Goal: Find specific page/section: Find specific page/section

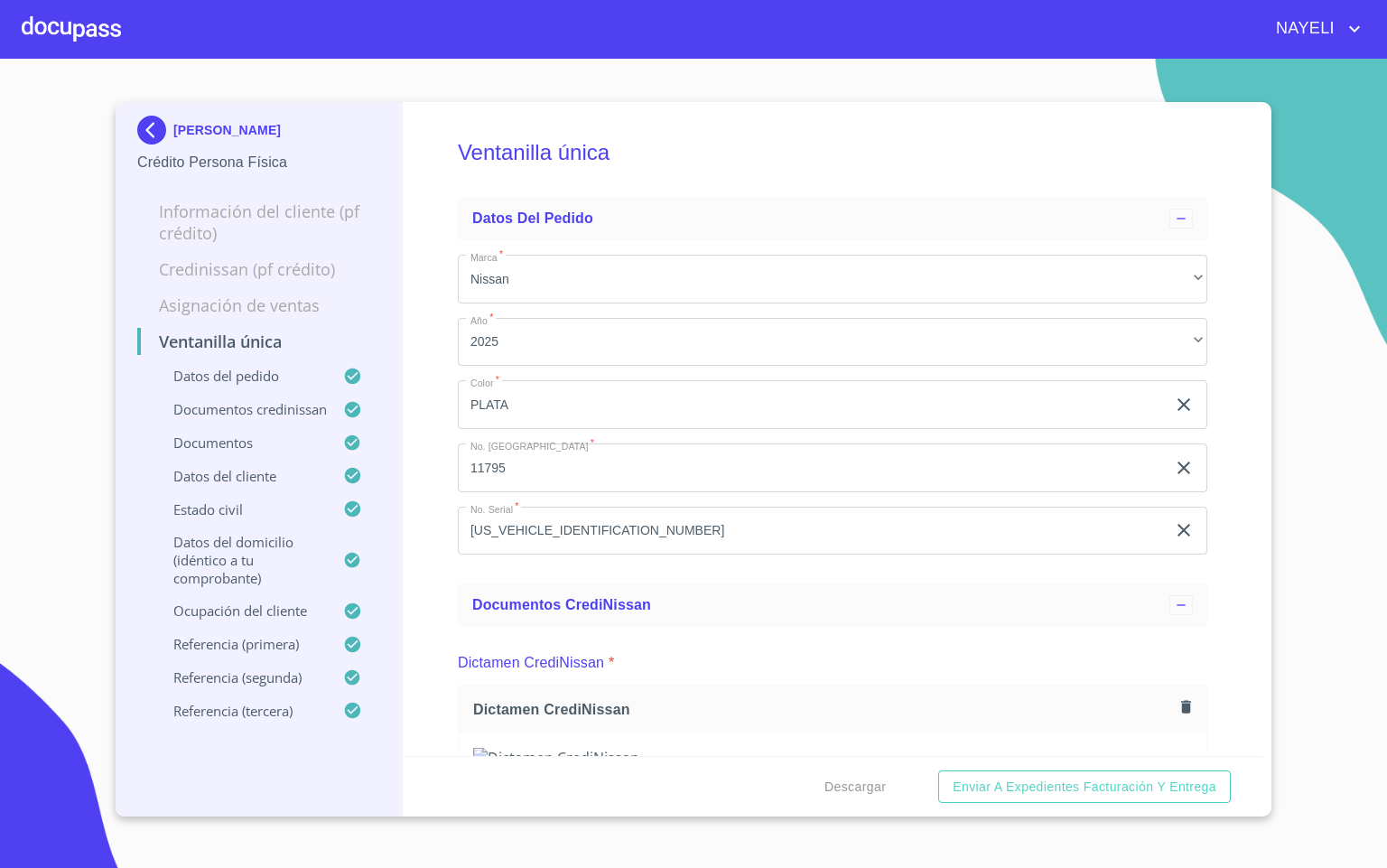
click at [22, 43] on div at bounding box center [71, 29] width 99 height 58
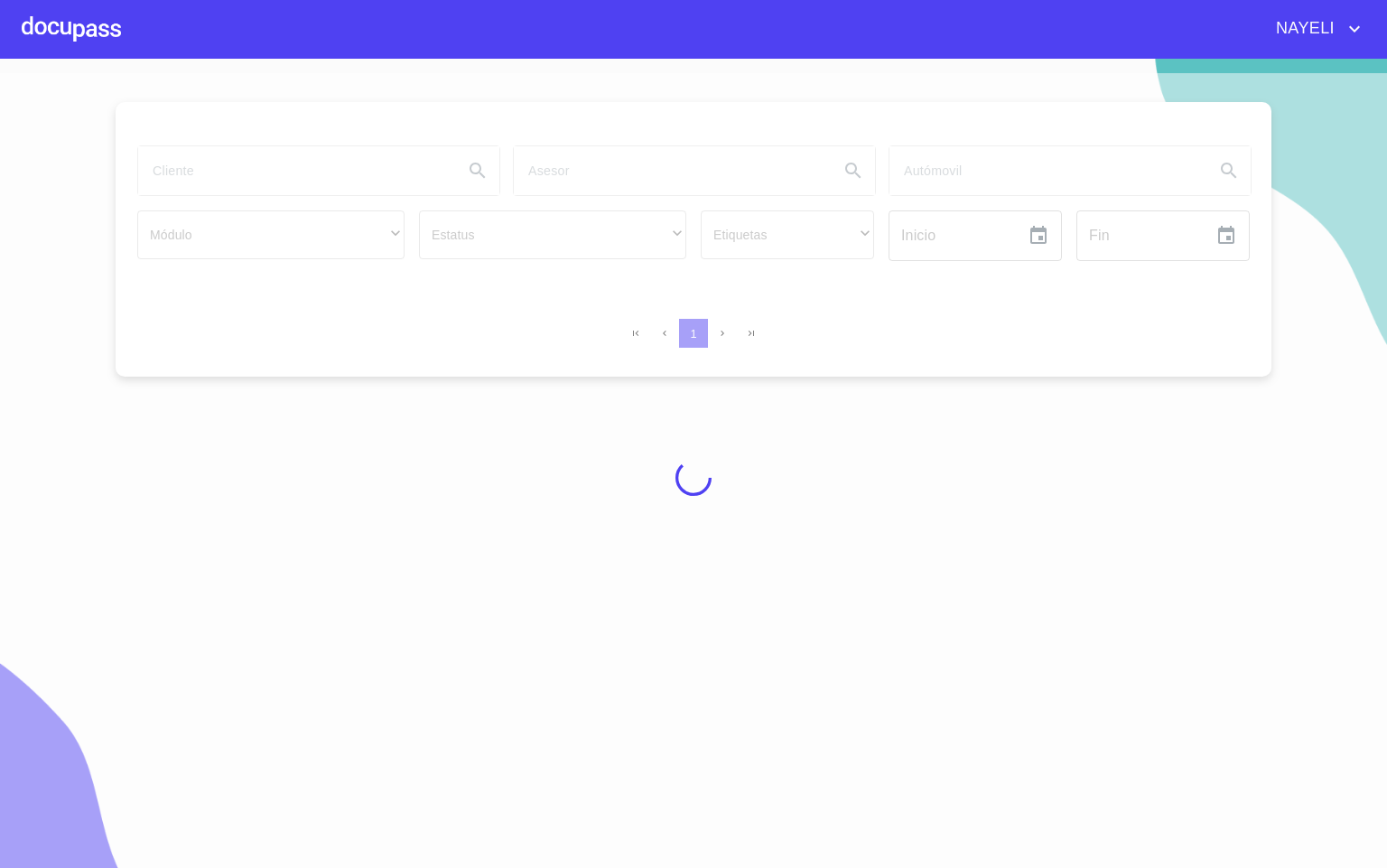
click at [258, 163] on div at bounding box center [693, 478] width 1387 height 809
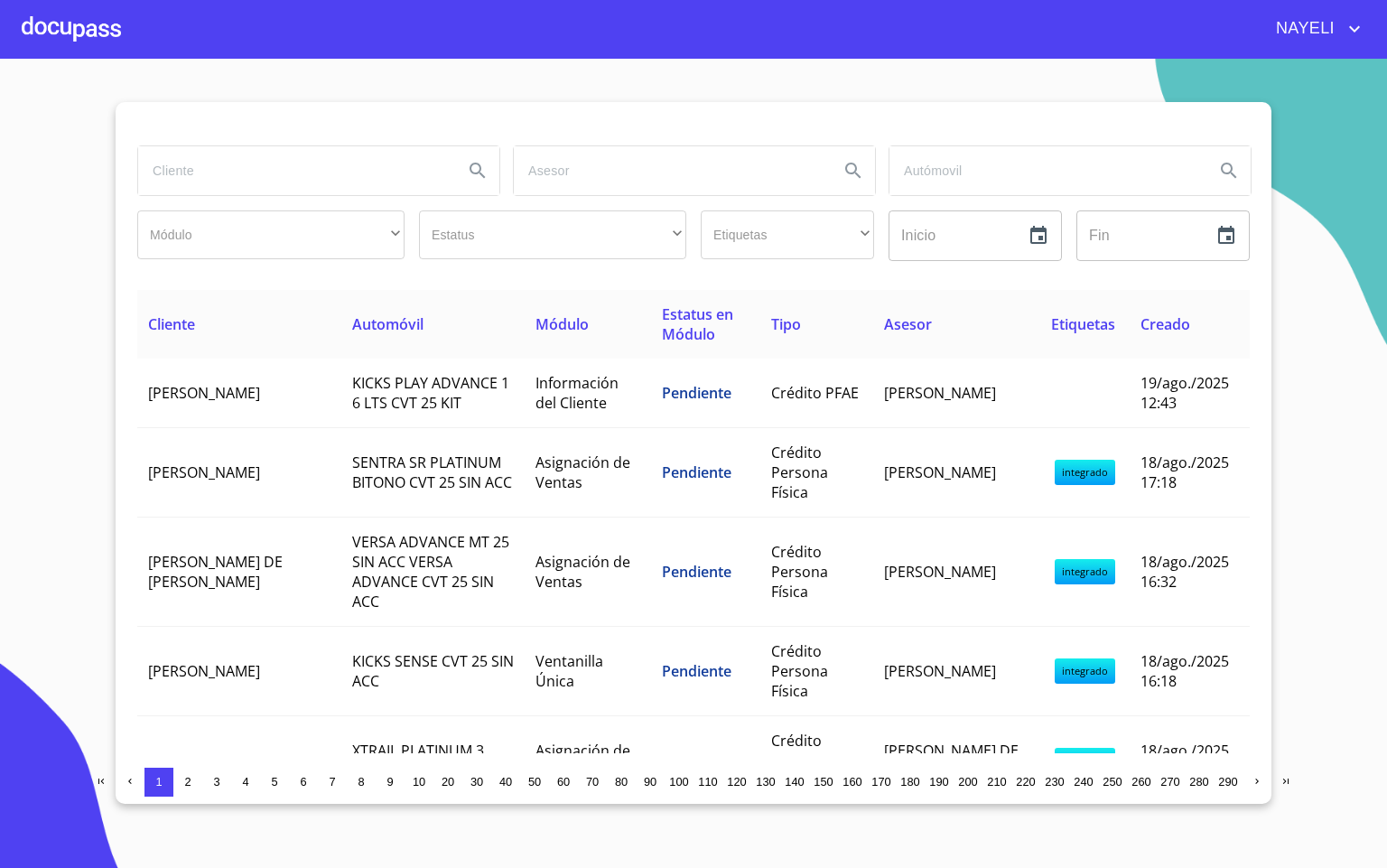
click at [258, 174] on input "search" at bounding box center [294, 170] width 311 height 49
type input "CESAR DA"
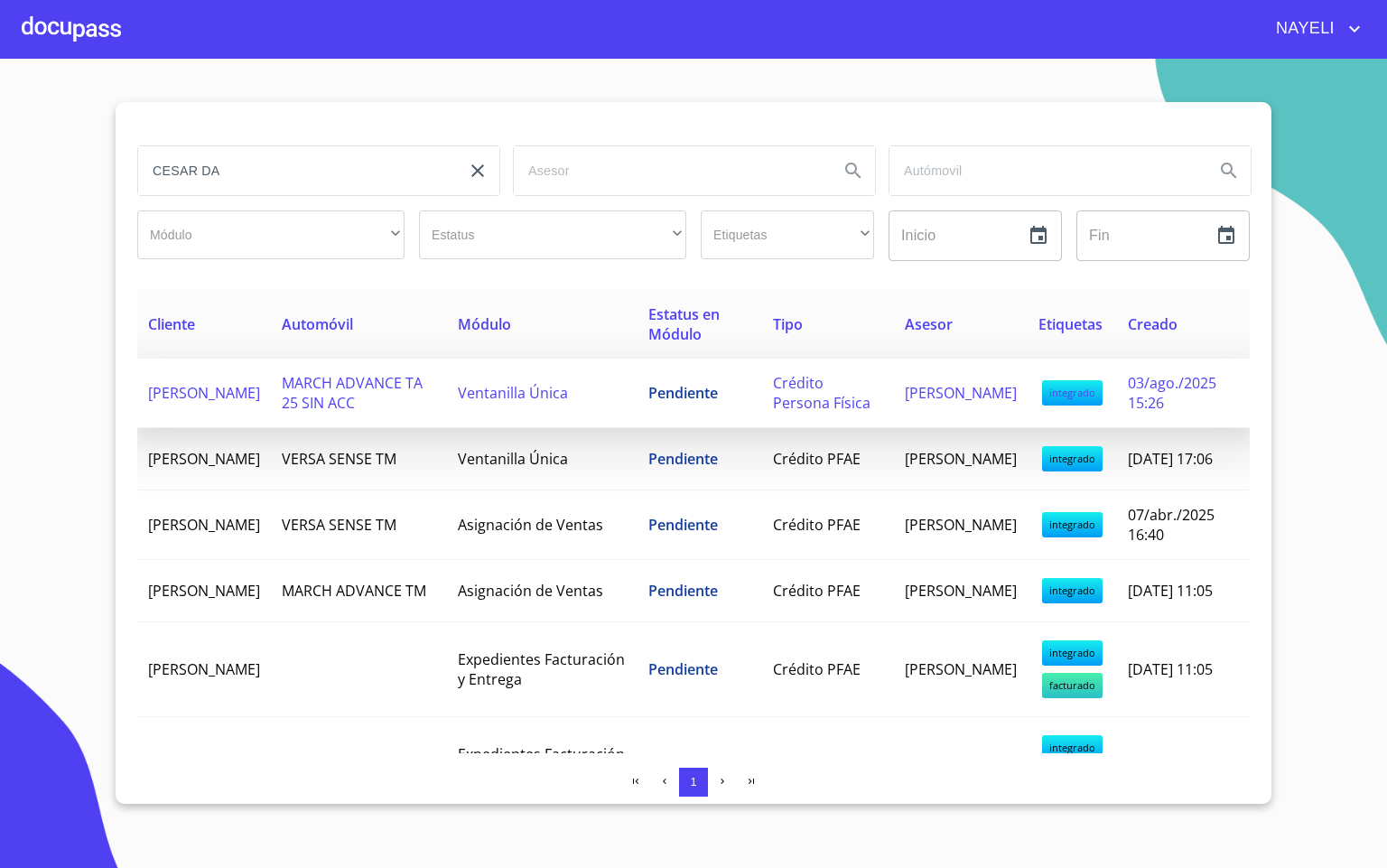
click at [392, 407] on span "MARCH ADVANCE TA 25 SIN ACC" at bounding box center [352, 392] width 140 height 39
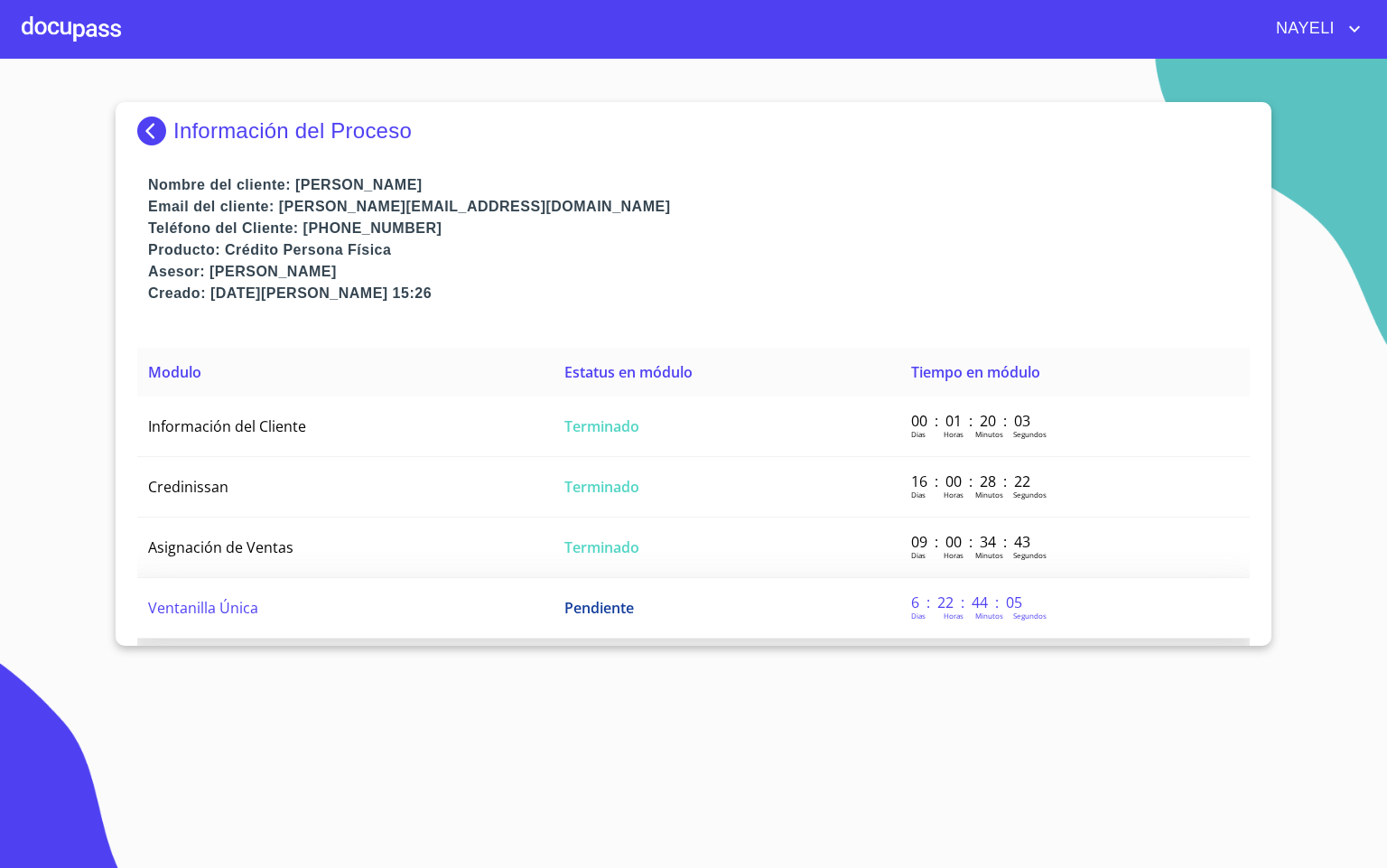
click at [405, 621] on td "Ventanilla Única" at bounding box center [346, 608] width 417 height 61
